Goal: Information Seeking & Learning: Learn about a topic

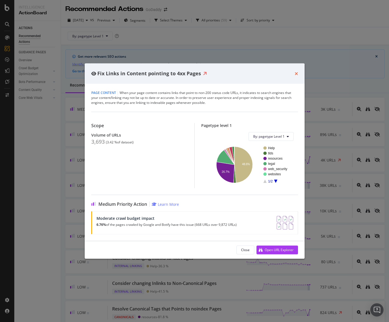
click at [295, 72] on icon "times" at bounding box center [296, 73] width 3 height 4
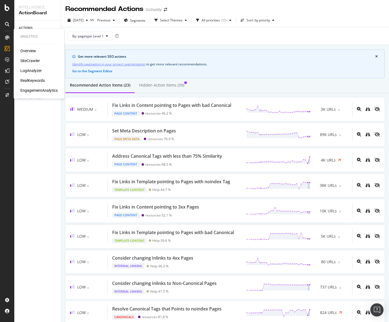
click at [40, 87] on div "Overview SiteCrawler LogAnalyzer RealKeywords EngagementAnalytics" at bounding box center [38, 70] width 37 height 45
click at [40, 89] on div "EngagementAnalytics" at bounding box center [38, 90] width 37 height 5
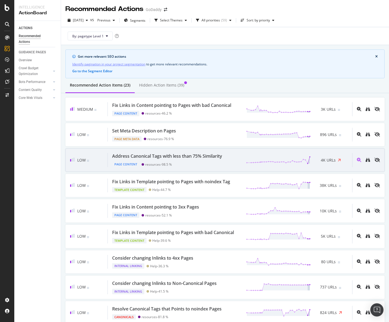
click at [230, 158] on div "Address Canonical Tags with less than 75% Similarity Page Content resources - 9…" at bounding box center [230, 160] width 244 height 14
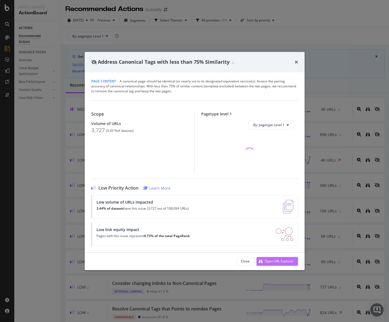
click at [273, 263] on div "Open URL Explorer" at bounding box center [279, 261] width 29 height 5
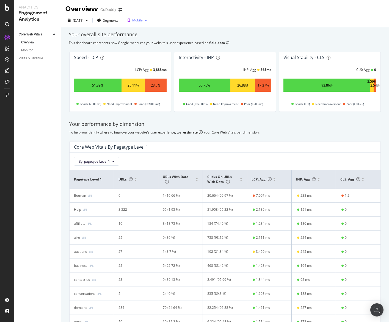
click at [143, 21] on div "Mobile" at bounding box center [137, 20] width 10 height 3
click at [116, 22] on span "Segments" at bounding box center [110, 20] width 15 height 5
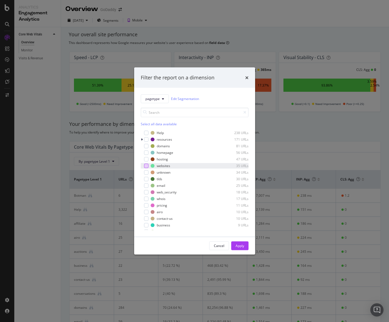
click at [148, 167] on div "websites 35 URLs" at bounding box center [195, 165] width 108 height 5
drag, startPoint x: 244, startPoint y: 247, endPoint x: 250, endPoint y: 255, distance: 11.2
click at [244, 247] on div "Apply" at bounding box center [240, 246] width 9 height 5
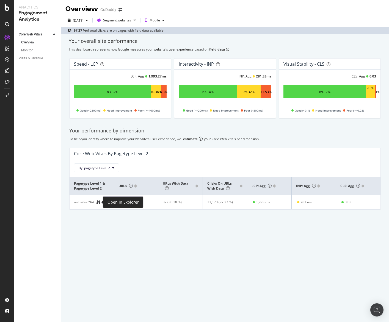
click at [99, 203] on icon at bounding box center [99, 202] width 4 height 4
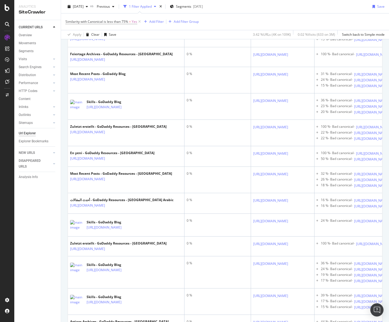
scroll to position [655, 0]
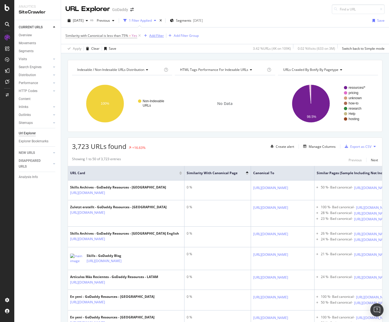
click at [152, 35] on div "Add Filter" at bounding box center [156, 35] width 15 height 5
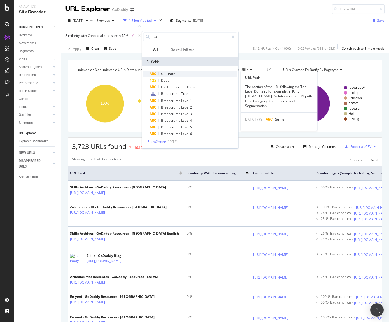
type input "path"
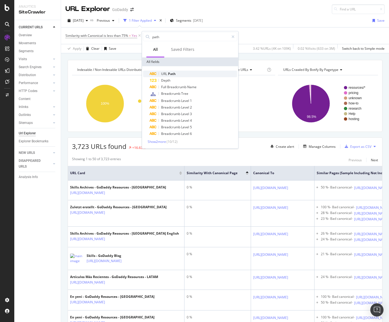
click at [171, 73] on span "Path" at bounding box center [172, 73] width 8 height 5
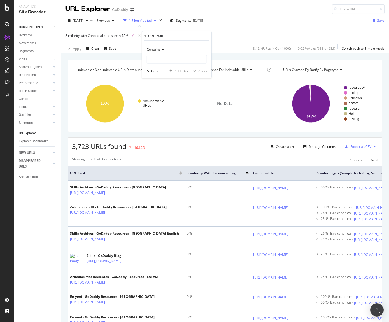
click at [163, 53] on div "Contains" at bounding box center [177, 49] width 60 height 9
click at [170, 112] on span "Doesn't contain" at bounding box center [161, 111] width 24 height 5
click at [173, 65] on div "Doesn't contain Cancel Add filter Apply" at bounding box center [176, 59] width 69 height 37
click at [174, 64] on input "text" at bounding box center [177, 59] width 60 height 9
type input "/page/"
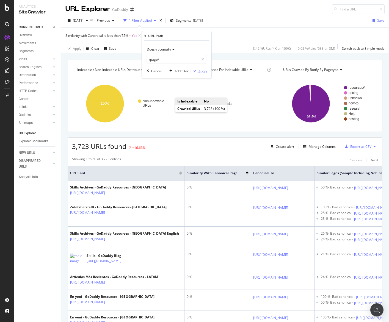
click at [194, 68] on div "Apply" at bounding box center [199, 70] width 16 height 5
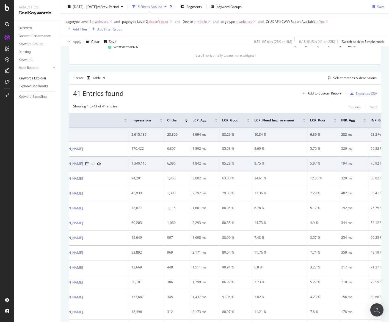
scroll to position [0, 26]
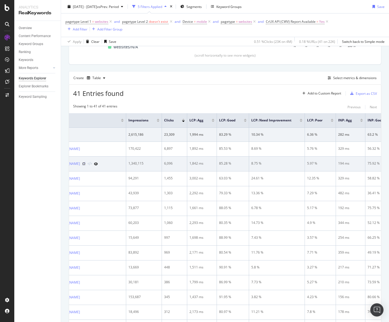
click at [86, 163] on icon at bounding box center [83, 163] width 3 height 3
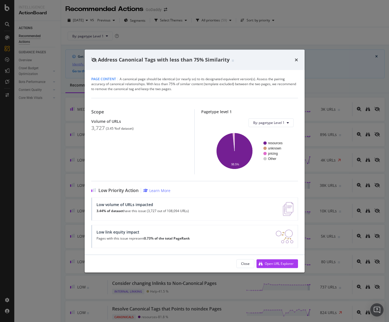
drag, startPoint x: 294, startPoint y: 57, endPoint x: 298, endPoint y: 58, distance: 3.9
click at [295, 57] on icon "times" at bounding box center [296, 59] width 3 height 4
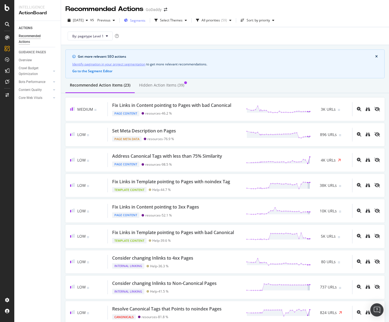
click at [145, 24] on div "Segments" at bounding box center [134, 20] width 21 height 8
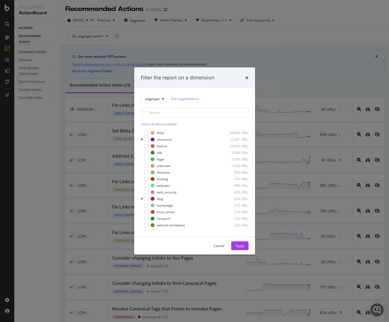
click at [250, 80] on div "Filter the report on a dimension" at bounding box center [194, 78] width 121 height 20
click at [246, 77] on icon "times" at bounding box center [246, 77] width 3 height 4
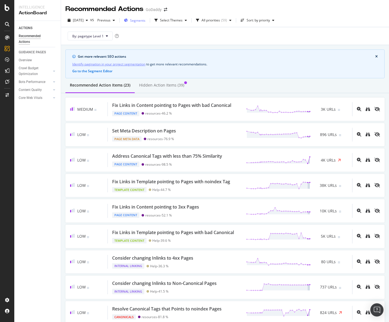
click at [145, 24] on div "Segments" at bounding box center [134, 20] width 21 height 8
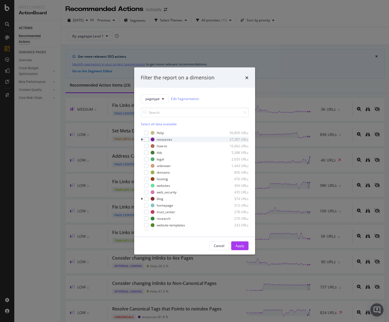
click at [141, 140] on icon "modal" at bounding box center [142, 139] width 2 height 3
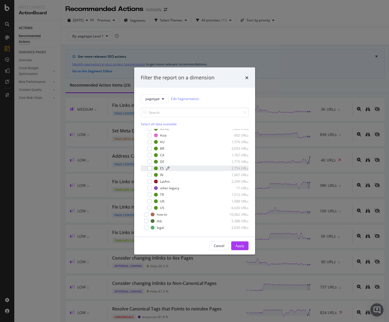
scroll to position [23, 0]
drag, startPoint x: 184, startPoint y: 99, endPoint x: 186, endPoint y: 102, distance: 3.7
click at [184, 99] on link "Edit Segmentation" at bounding box center [185, 99] width 28 height 6
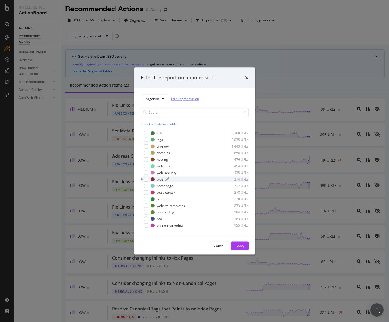
scroll to position [136, 0]
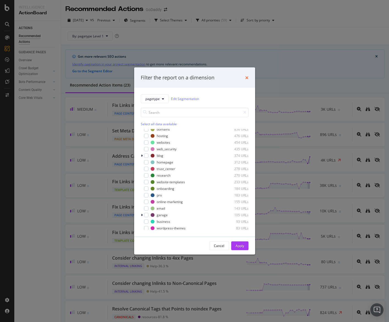
click at [247, 77] on icon "times" at bounding box center [246, 77] width 3 height 4
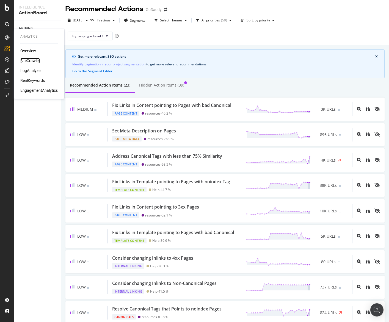
click at [22, 58] on div "SiteCrawler" at bounding box center [30, 60] width 20 height 5
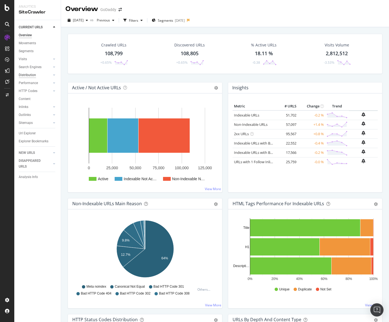
click at [31, 76] on div "Distribution" at bounding box center [27, 75] width 17 height 6
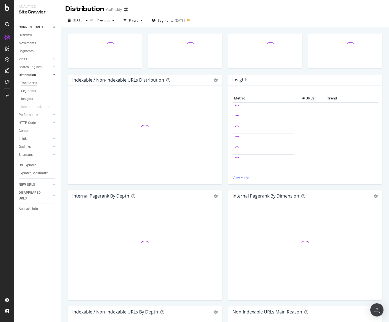
scroll to position [2, 0]
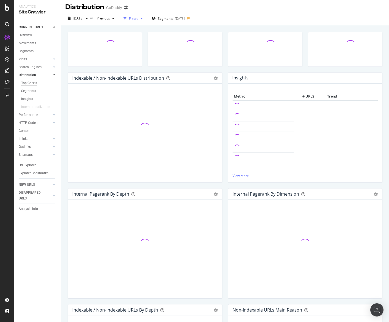
drag, startPoint x: 139, startPoint y: 23, endPoint x: 141, endPoint y: 20, distance: 3.4
click at [139, 23] on button "Filters" at bounding box center [133, 18] width 24 height 9
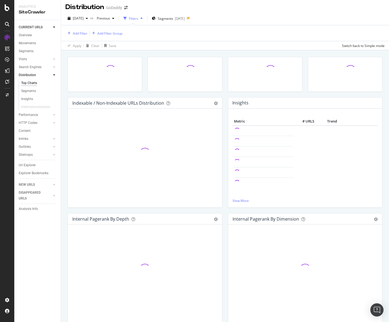
click at [79, 29] on div "Add Filter Add Filter Group" at bounding box center [224, 33] width 319 height 16
click at [78, 31] on div "Add Filter" at bounding box center [80, 33] width 15 height 5
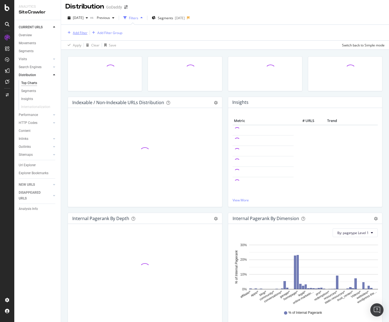
click at [79, 31] on div "Add Filter" at bounding box center [80, 33] width 15 height 5
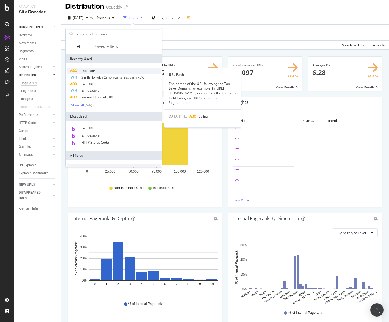
click at [81, 73] on div "URL Path" at bounding box center [114, 71] width 94 height 7
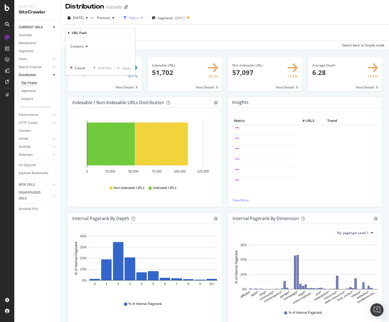
click at [82, 46] on span "Contains" at bounding box center [76, 46] width 13 height 5
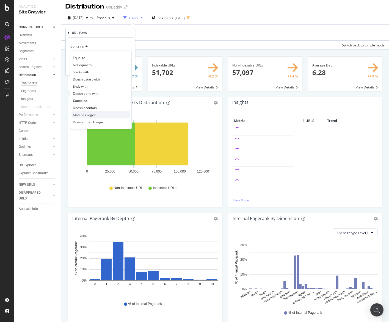
click at [91, 114] on span "Matches regex" at bounding box center [84, 115] width 23 height 5
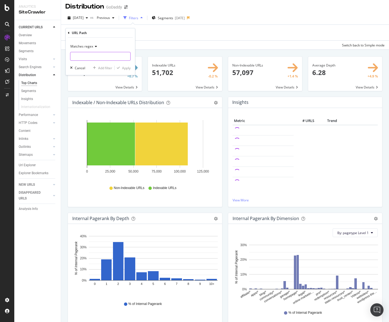
click at [88, 59] on input "text" at bounding box center [100, 56] width 60 height 9
type input "/resources/.*/page/.*"
click at [121, 68] on div "button" at bounding box center [118, 67] width 7 height 3
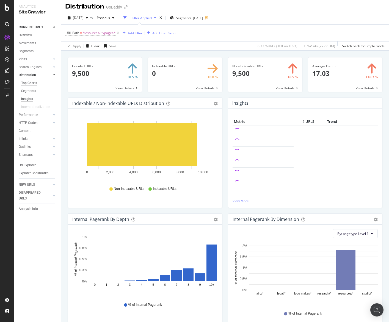
click at [26, 100] on div "Insights" at bounding box center [27, 99] width 12 height 6
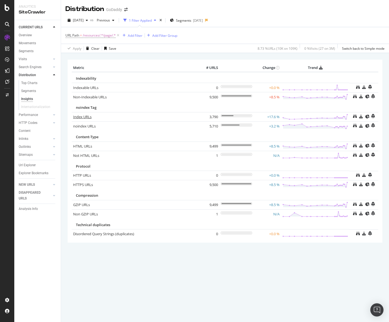
click at [90, 119] on link "Index URLs" at bounding box center [82, 116] width 18 height 5
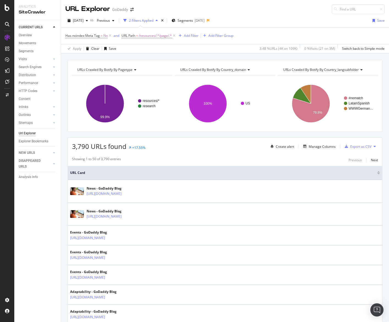
click at [59, 28] on div "CURRENT URLS" at bounding box center [40, 27] width 42 height 8
click at [57, 28] on div "CURRENT URLS" at bounding box center [40, 27] width 42 height 8
click at [54, 27] on icon at bounding box center [54, 27] width 2 height 3
click at [37, 36] on link "NEW URLS" at bounding box center [35, 35] width 33 height 6
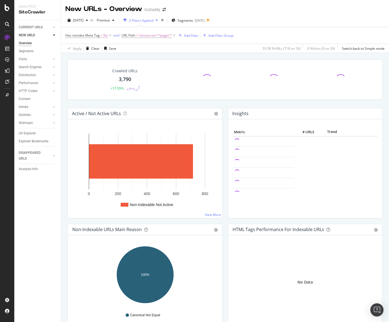
drag, startPoint x: 39, startPoint y: 131, endPoint x: 164, endPoint y: 148, distance: 126.0
click at [39, 131] on link "Url Explorer" at bounding box center [38, 134] width 38 height 6
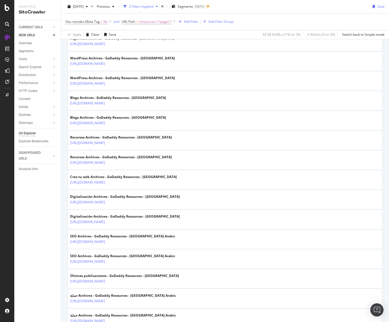
scroll to position [244, 0]
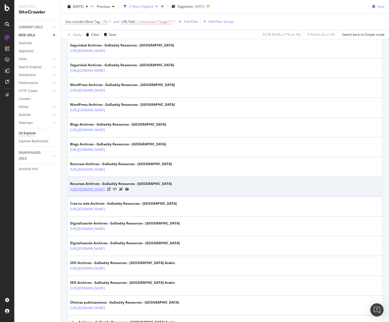
click at [105, 188] on link "https://www.godaddy.com/resources/es/category/recursos/page/10?1=" at bounding box center [87, 189] width 35 height 5
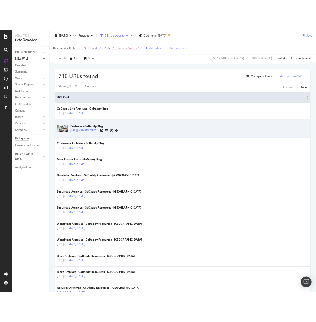
scroll to position [0, 0]
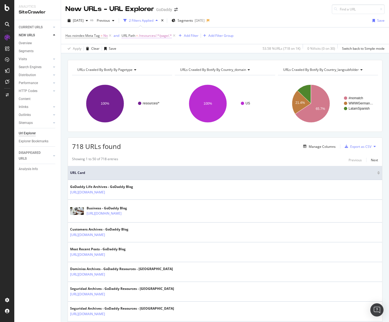
click at [161, 35] on span "/resources/.*/page/.*" at bounding box center [155, 36] width 33 height 8
click at [172, 59] on input "/resources/.*/page/.*" at bounding box center [152, 58] width 52 height 9
type input "/resources/.*/page/.*1="
click at [183, 70] on div "Apply" at bounding box center [182, 70] width 9 height 5
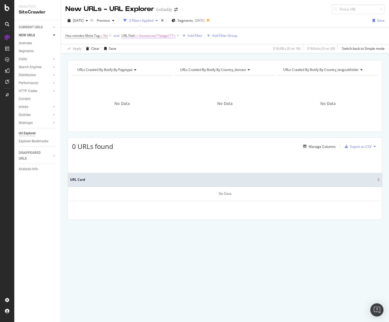
click at [160, 38] on span "/resources/.*/page/.*1=" at bounding box center [157, 36] width 37 height 8
click at [172, 55] on input "/resources/.*/page/.*1=" at bounding box center [152, 58] width 52 height 9
click at [125, 36] on icon at bounding box center [125, 35] width 2 height 3
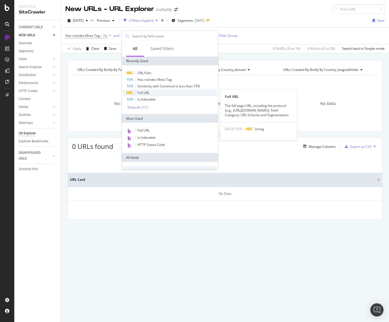
click at [145, 93] on span "Full URL" at bounding box center [143, 92] width 12 height 5
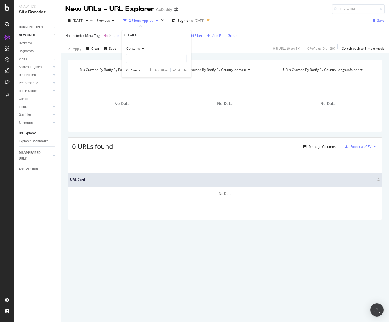
click at [142, 50] on icon at bounding box center [142, 48] width 4 height 3
click at [153, 117] on div "Matches regex" at bounding box center [157, 117] width 59 height 7
click at [144, 59] on input "text" at bounding box center [156, 58] width 60 height 9
paste input "/resources/.*/page/.*1="
click at [128, 58] on input "/resources/.*/page/.*1=" at bounding box center [152, 58] width 52 height 9
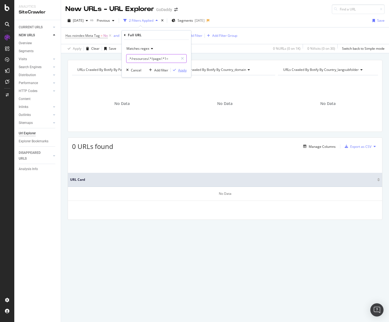
type input ".*/resources/.*/page/.*1="
click at [178, 68] on div "Apply" at bounding box center [182, 70] width 9 height 5
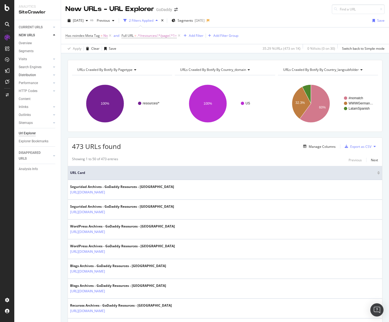
click at [45, 76] on link "Distribution" at bounding box center [35, 75] width 33 height 6
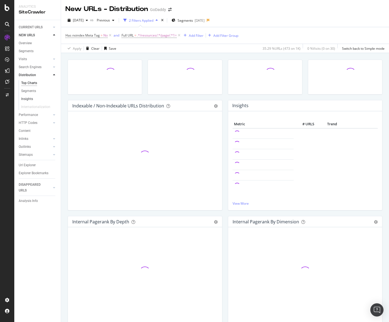
click at [37, 97] on link "Insights" at bounding box center [39, 99] width 36 height 6
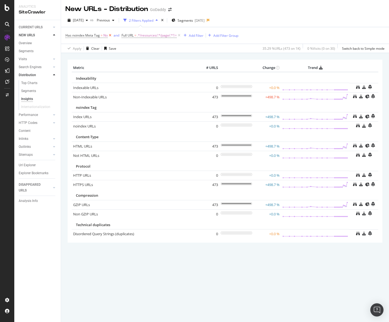
click at [112, 37] on icon at bounding box center [110, 35] width 5 height 5
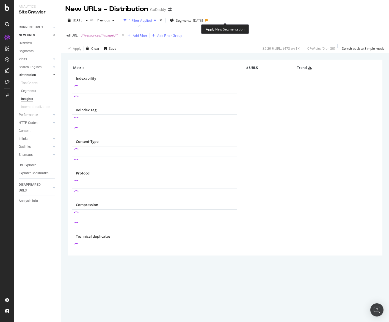
click at [208, 20] on icon at bounding box center [206, 20] width 3 height 3
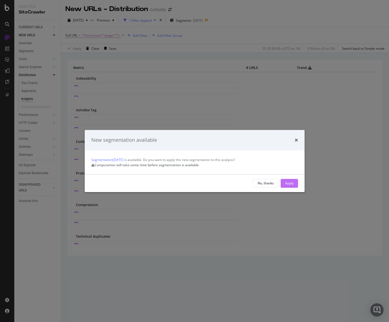
click at [290, 186] on div "Apply" at bounding box center [289, 183] width 9 height 5
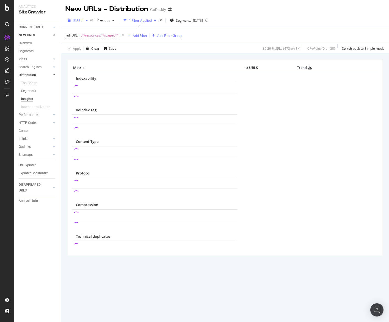
click at [90, 23] on div "[DATE]" at bounding box center [77, 20] width 25 height 8
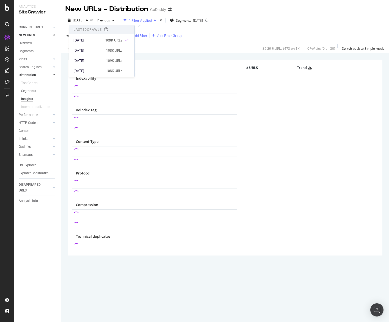
click at [287, 19] on div "2025 Sep. 28th vs Previous 1 Filter Applied Segments 2025-09-17" at bounding box center [225, 21] width 328 height 11
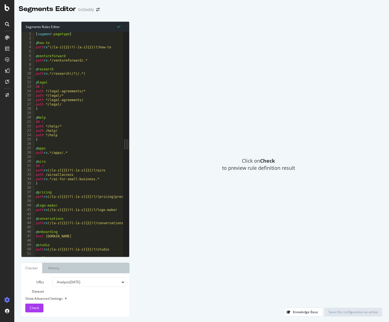
type textarea "path */legal/"
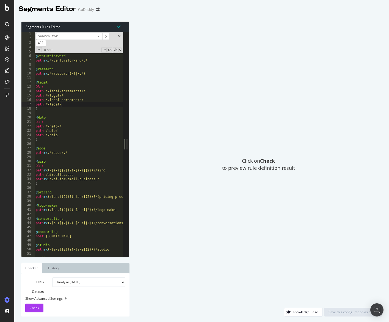
type input "/"
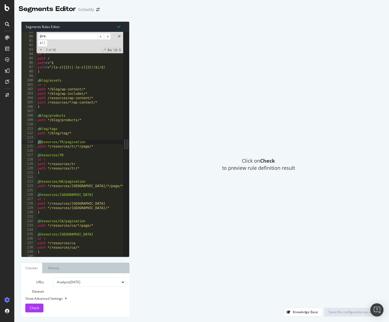
scroll to position [389, 0]
type input "@resources"
click at [168, 37] on div "Click on Check to preview rule definition result" at bounding box center [258, 164] width 247 height 287
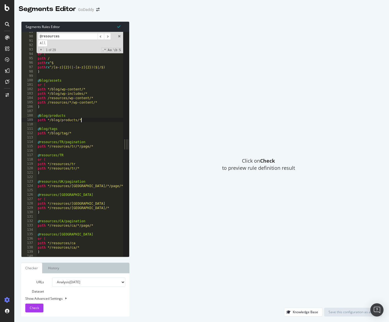
drag, startPoint x: 93, startPoint y: 144, endPoint x: 93, endPoint y: 141, distance: 3.7
type textarea "@blog/tags"
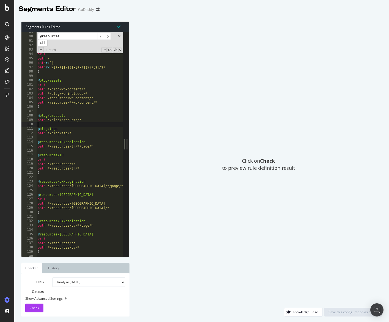
type textarea "path */blog/tag/*"
type textarea "path */resources/*/page/*"
click at [62, 297] on div "Show Advanced Settings" at bounding box center [71, 298] width 100 height 5
select select "5000"
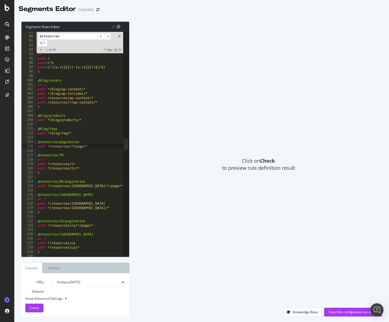
select select "100"
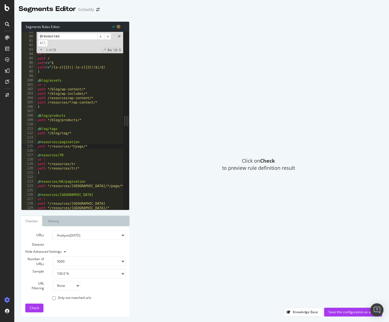
click at [69, 289] on select "None Equal to Not equal to Starts with Doesn't start with Ends with Doesn't end…" at bounding box center [66, 285] width 28 height 9
select select "contains"
click at [52, 281] on select "None Equal to Not equal to Starts with Doesn't start with Ends with Doesn't end…" at bounding box center [66, 285] width 28 height 9
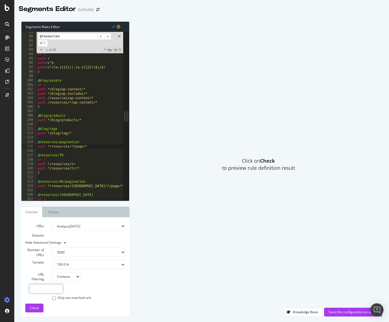
click at [48, 287] on input "text" at bounding box center [46, 288] width 34 height 9
type input "/page/"
click at [34, 306] on div "Check" at bounding box center [34, 308] width 9 height 8
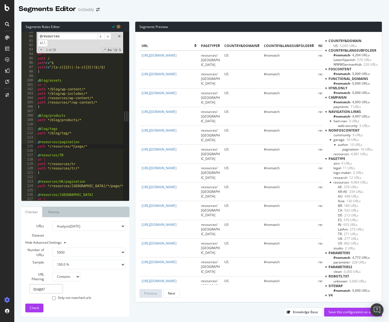
scroll to position [4, 0]
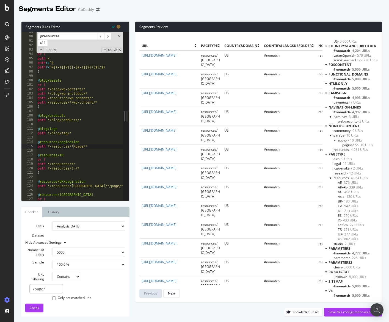
type textarea "path rx */resources/*/page/*"
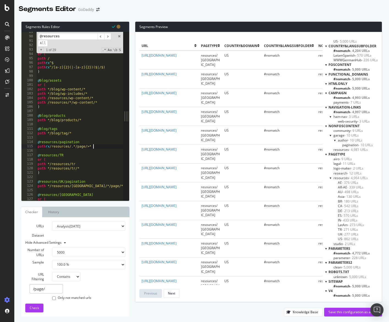
scroll to position [0, 4]
type textarea "path rx /resources/.*/page/.*"
click at [32, 305] on div "Check" at bounding box center [34, 308] width 9 height 8
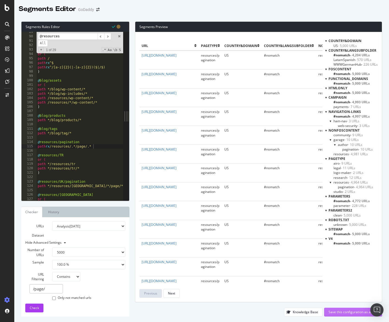
click at [356, 315] on div "Save this configuration as active" at bounding box center [353, 312] width 49 height 8
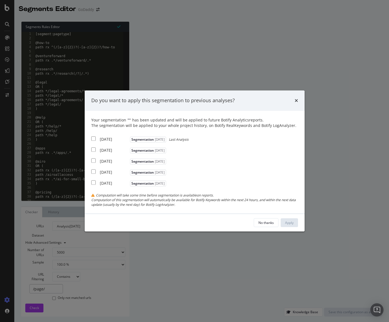
click at [124, 140] on div "[DATE]" at bounding box center [114, 139] width 29 height 5
checkbox input "true"
click at [291, 222] on div "Apply" at bounding box center [289, 223] width 9 height 5
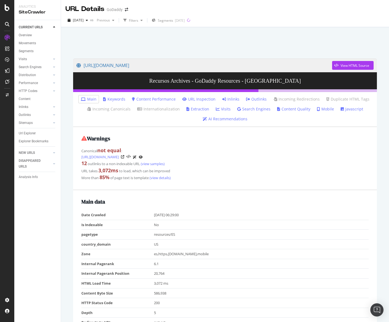
click at [225, 100] on icon at bounding box center [224, 99] width 4 height 4
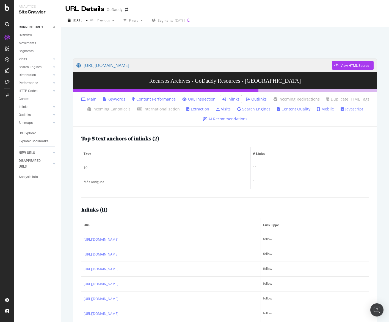
scroll to position [48, 0]
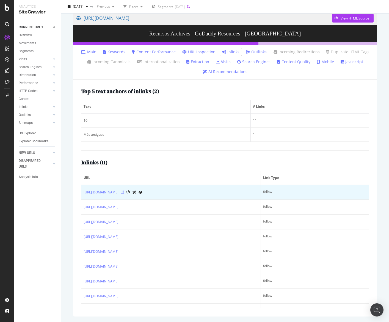
click at [124, 192] on icon at bounding box center [122, 192] width 3 height 3
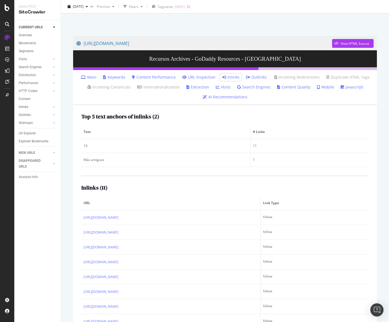
scroll to position [4, 0]
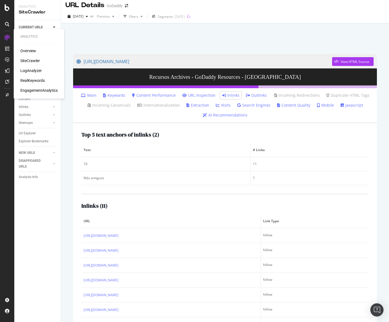
click at [28, 68] on div "LogAnalyzer" at bounding box center [30, 70] width 21 height 5
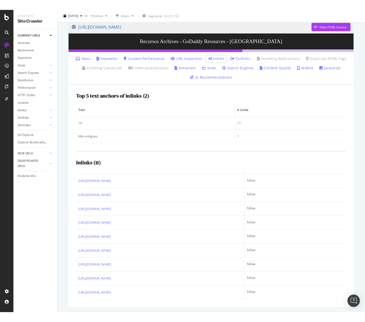
scroll to position [0, 0]
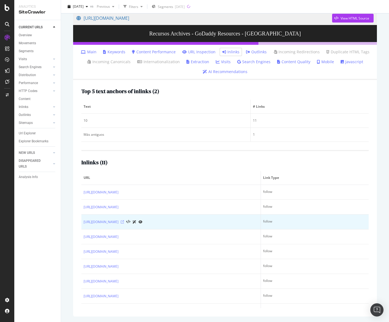
click at [124, 221] on icon at bounding box center [122, 222] width 3 height 3
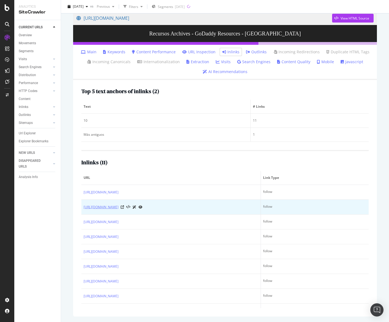
click at [119, 208] on link "[URL][DOMAIN_NAME]" at bounding box center [101, 207] width 35 height 5
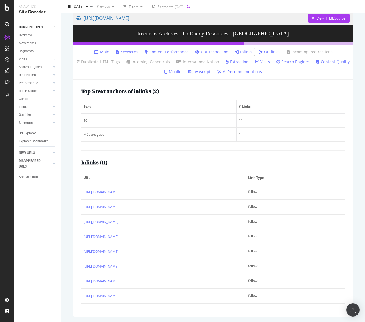
click at [297, 168] on div "Inlinks ( 11 ) URL Link Type https://www.godaddy.com/resources/es/category/recu…" at bounding box center [212, 229] width 263 height 158
click at [81, 164] on div "Top 5 text anchors of inlinks ( 2 ) Text # Links 10 11 Más antiguos 1 Inlinks (…" at bounding box center [213, 198] width 280 height 237
click at [83, 178] on th "URL" at bounding box center [163, 178] width 165 height 14
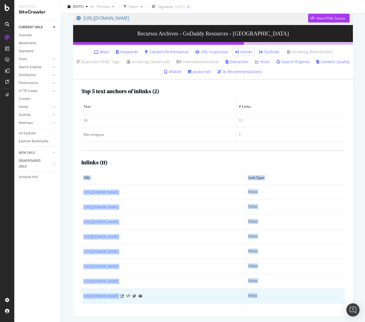
drag, startPoint x: 84, startPoint y: 180, endPoint x: 301, endPoint y: 296, distance: 246.0
click at [301, 296] on table "URL Link Type https://www.godaddy.com/resources/es/category/recursos follow htt…" at bounding box center [212, 267] width 263 height 192
copy table "URL Link Type https://www.godaddy.com/resources/es/category/recursos follow htt…"
click at [305, 296] on td "follow" at bounding box center [295, 296] width 99 height 15
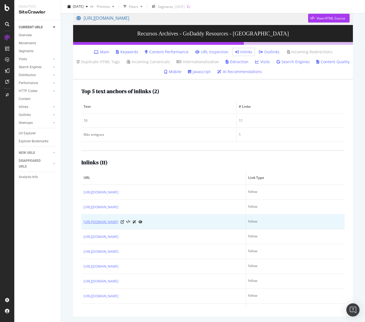
click at [119, 223] on link "[URL][DOMAIN_NAME]" at bounding box center [101, 221] width 35 height 5
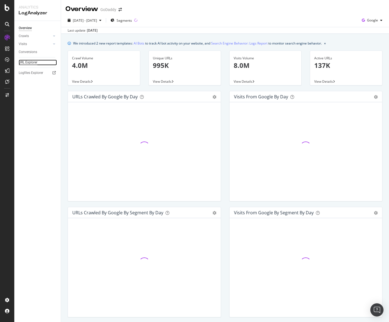
click at [35, 61] on div "URL Explorer" at bounding box center [28, 63] width 19 height 6
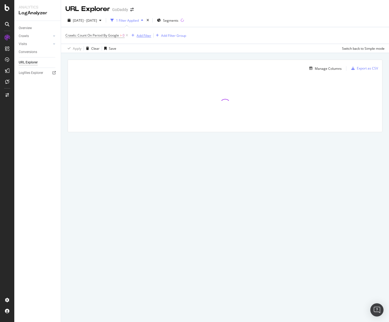
click at [138, 35] on div "Add Filter" at bounding box center [144, 35] width 15 height 5
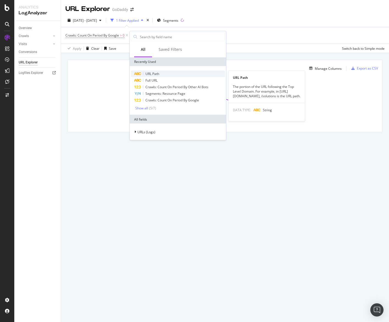
click at [144, 75] on div "URL Path" at bounding box center [178, 74] width 94 height 7
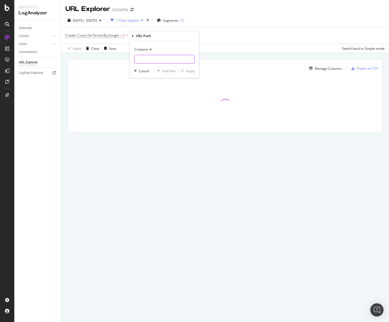
click at [150, 54] on div "Contains" at bounding box center [164, 54] width 60 height 19
click at [149, 51] on div "Contains" at bounding box center [164, 49] width 60 height 9
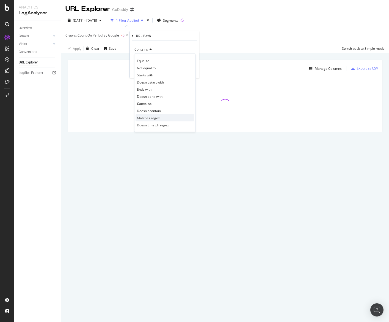
click at [150, 116] on span "Matches regex" at bounding box center [148, 117] width 23 height 5
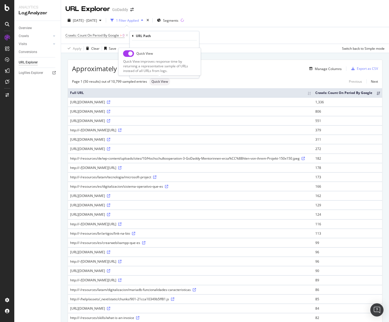
click at [166, 48] on div "Quick View Quick View improves response time by returning a representative samp…" at bounding box center [160, 62] width 82 height 28
click at [167, 39] on span "URL Path = missing value" at bounding box center [161, 36] width 47 height 8
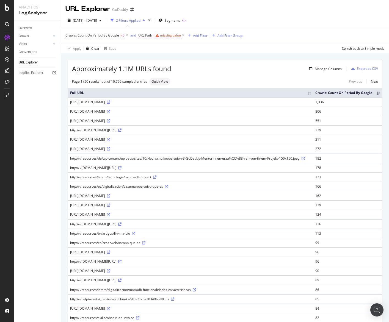
click at [167, 37] on div "missing value" at bounding box center [170, 35] width 21 height 5
click at [167, 55] on input "text" at bounding box center [174, 58] width 60 height 9
paste input "[URL][DOMAIN_NAME]"
type input "."
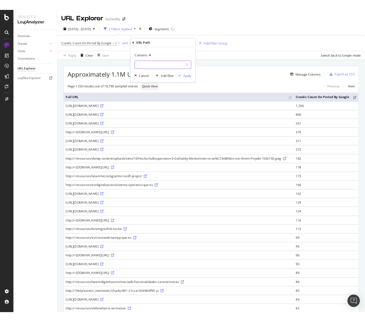
scroll to position [0, 0]
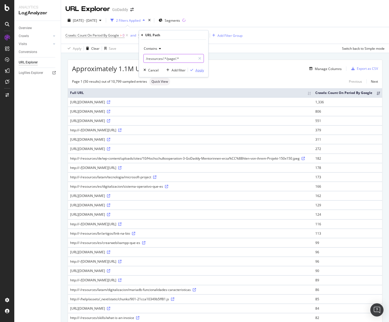
type input "/resources/.*/page/.*"
click at [199, 69] on div "Apply" at bounding box center [200, 70] width 9 height 5
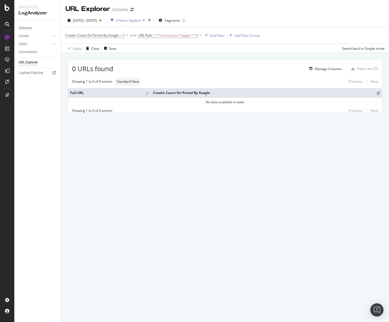
click at [277, 16] on div "[DATE] - [DATE] 2 Filters Applied Segments" at bounding box center [225, 21] width 328 height 11
click at [188, 37] on span "^.*/resources/.*/page/.*.*$" at bounding box center [177, 36] width 42 height 8
click at [156, 49] on span "Contains" at bounding box center [150, 48] width 13 height 5
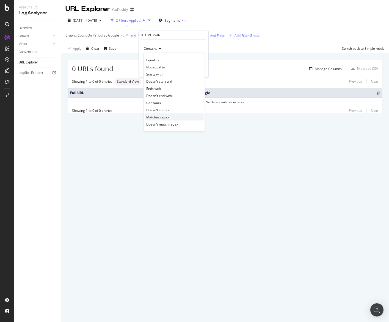
click at [156, 116] on span "Matches regex" at bounding box center [157, 117] width 23 height 5
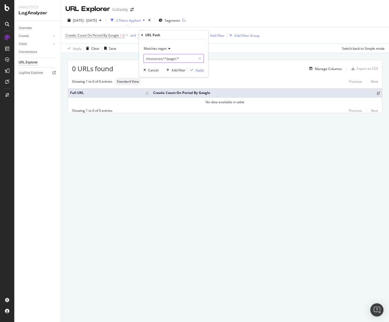
click at [167, 56] on input "/resources/.*/page/.*" at bounding box center [170, 58] width 52 height 9
click at [197, 70] on div "Apply" at bounding box center [200, 70] width 9 height 5
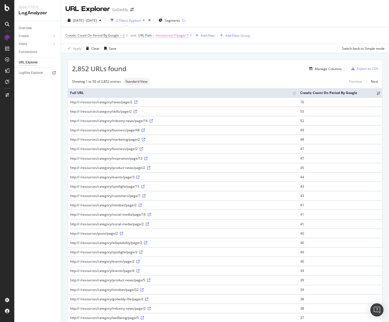
click at [161, 37] on span "/resources/.*/page/.*" at bounding box center [172, 36] width 33 height 8
drag, startPoint x: 176, startPoint y: 57, endPoint x: 179, endPoint y: 58, distance: 3.8
click at [177, 57] on input "/resources/.*/page/.*" at bounding box center [170, 58] width 52 height 9
click at [181, 59] on input "/resources/.*/page/.*" at bounding box center [170, 58] width 52 height 9
type input "/resources/.*/page/.*1="
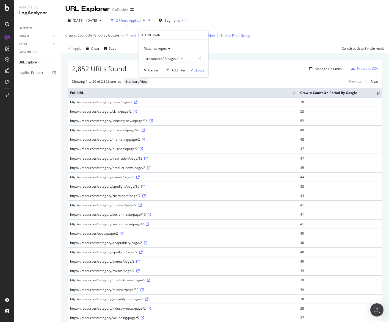
click at [200, 69] on div "Apply" at bounding box center [200, 70] width 9 height 5
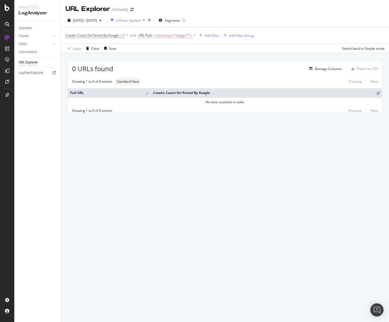
click at [165, 36] on span "/resources/.*/page/.*1=" at bounding box center [174, 36] width 37 height 8
drag, startPoint x: 177, startPoint y: 59, endPoint x: 193, endPoint y: 33, distance: 30.9
click at [177, 59] on input "/resources/.*/page/.*1=" at bounding box center [170, 58] width 52 height 9
type input "/resources/.*1="
click at [198, 69] on div "Apply" at bounding box center [200, 70] width 9 height 5
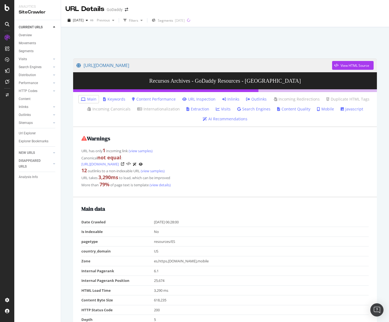
click at [237, 100] on link "Inlinks" at bounding box center [230, 99] width 17 height 5
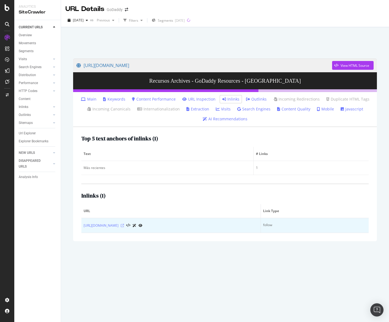
click at [124, 226] on icon at bounding box center [122, 225] width 3 height 3
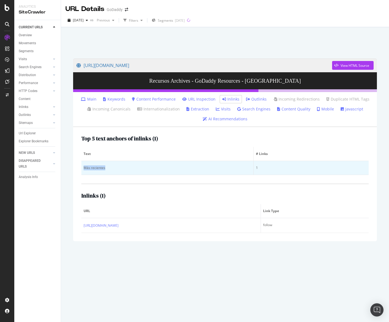
drag, startPoint x: 112, startPoint y: 172, endPoint x: 84, endPoint y: 170, distance: 27.9
click at [84, 170] on td "Más recientes" at bounding box center [167, 168] width 172 height 14
copy div "Más recientes"
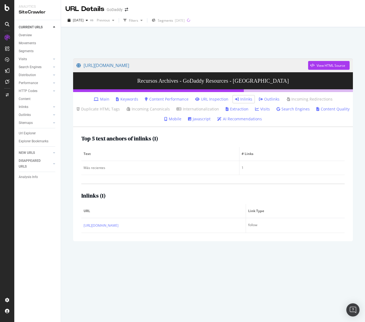
click at [197, 260] on div "https://www.godaddy.com/resources/es/category/recursos?1= View HTML Source Recu…" at bounding box center [213, 187] width 291 height 269
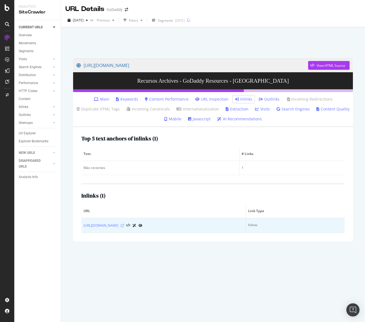
click at [124, 227] on icon at bounding box center [122, 225] width 3 height 3
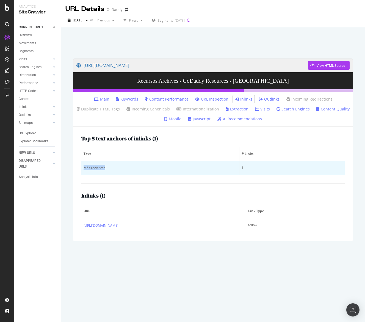
drag, startPoint x: 139, startPoint y: 171, endPoint x: 82, endPoint y: 169, distance: 56.7
click at [82, 169] on td "Más recientes" at bounding box center [160, 168] width 158 height 14
copy div "Más recientes"
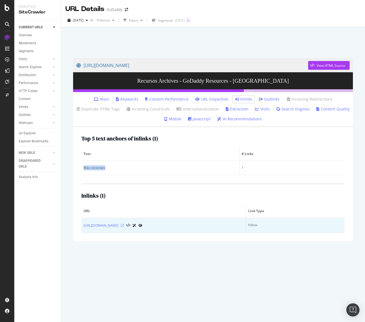
click at [124, 227] on icon at bounding box center [122, 225] width 3 height 3
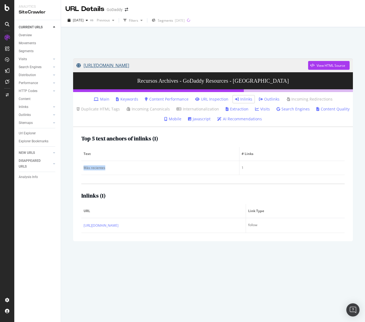
copy link "[URL][DOMAIN_NAME]"
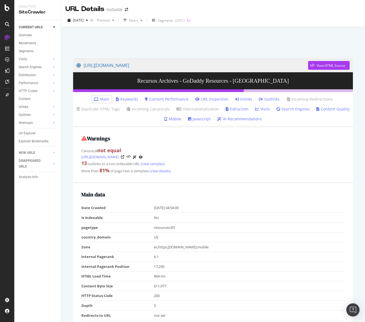
click at [243, 98] on link "Inlinks" at bounding box center [243, 99] width 17 height 5
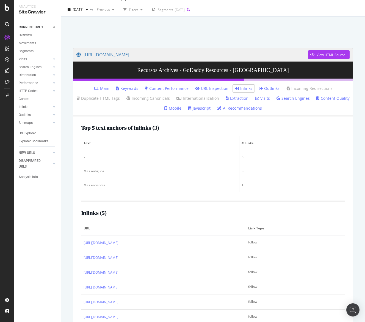
scroll to position [10, 0]
